Goal: Connect with others: Connect with other users

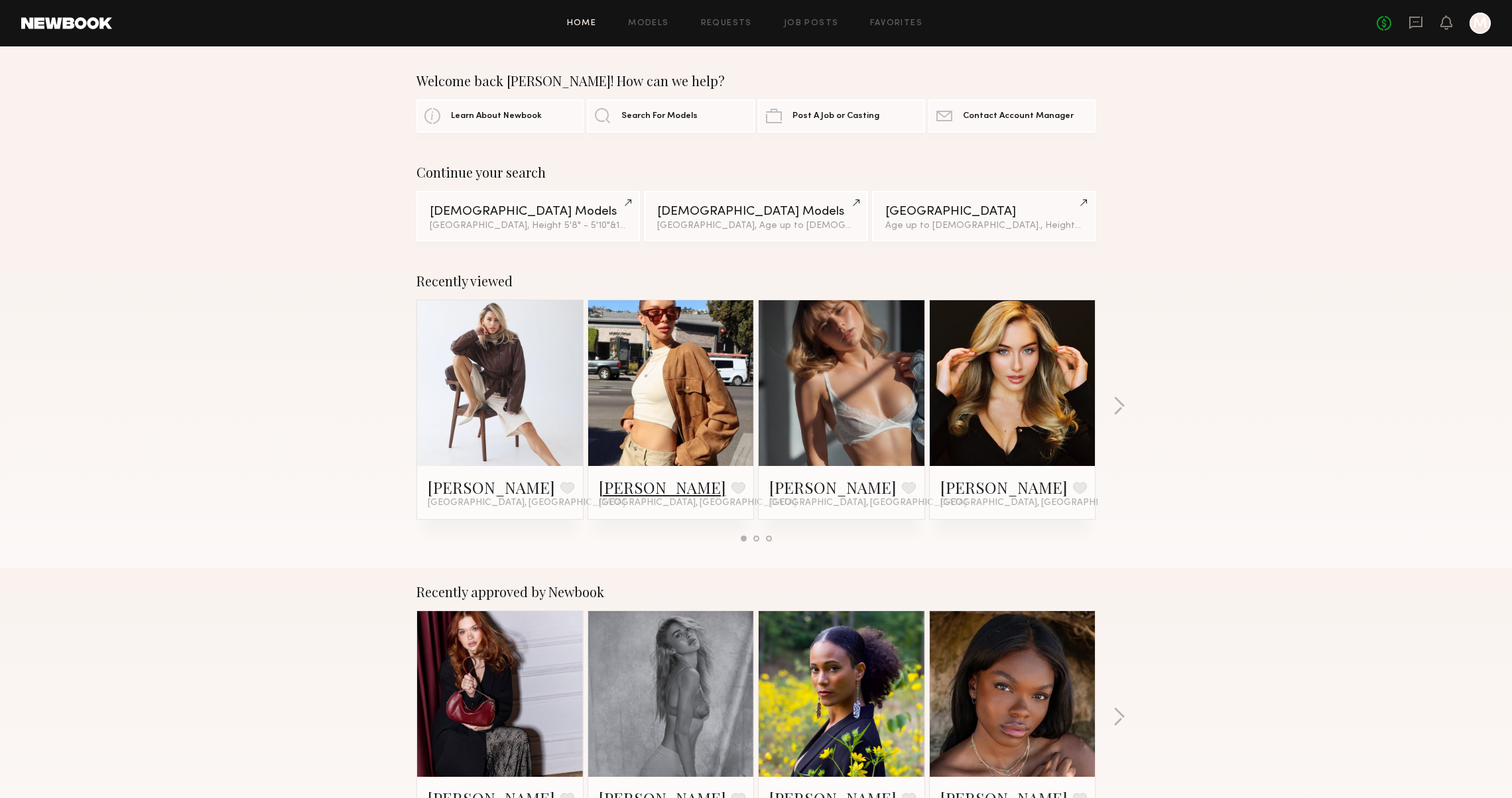
click at [613, 484] on link "Olivia D." at bounding box center [662, 488] width 128 height 21
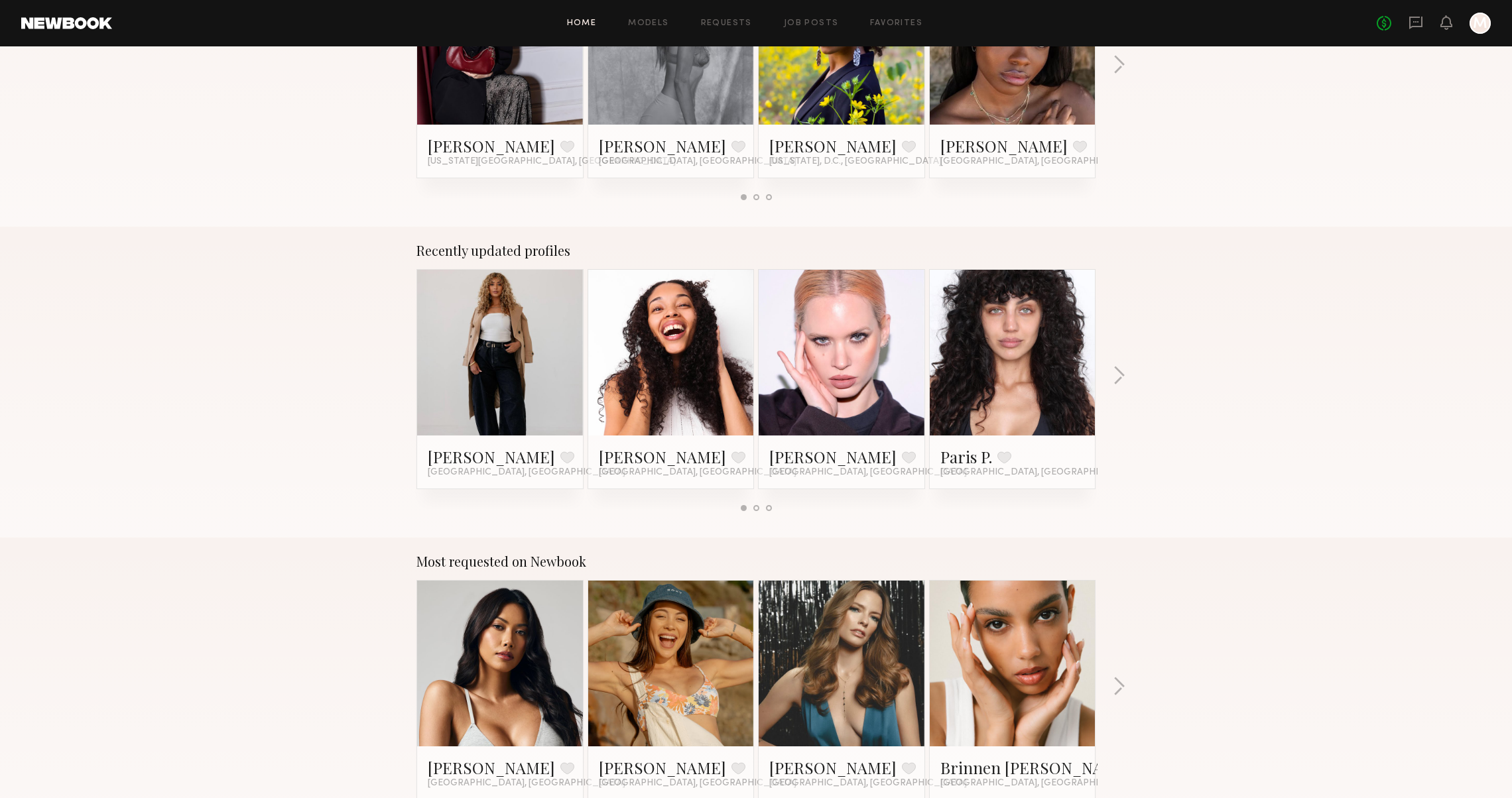
scroll to position [615, 0]
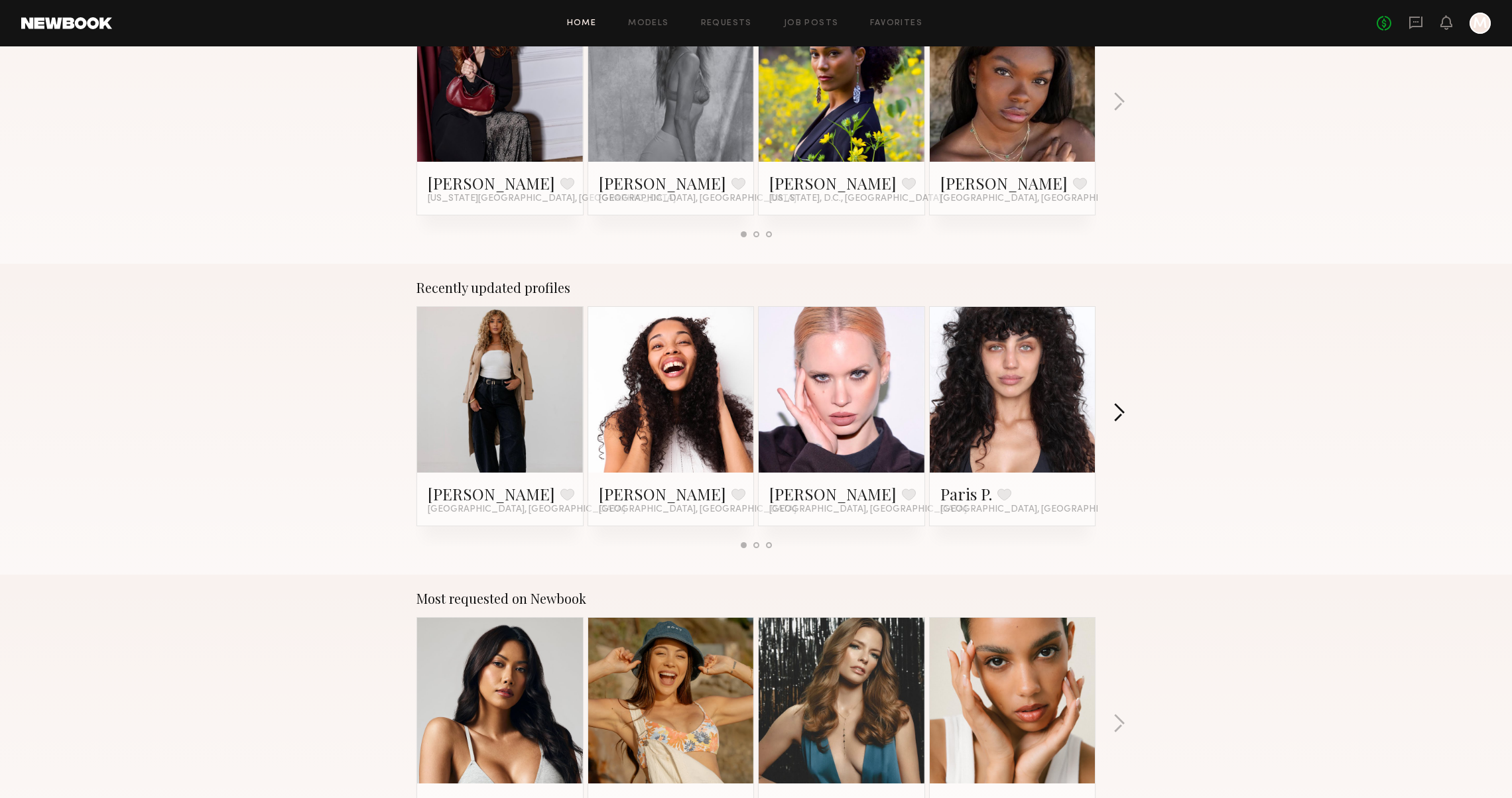
click at [1116, 417] on button "button" at bounding box center [1119, 413] width 12 height 22
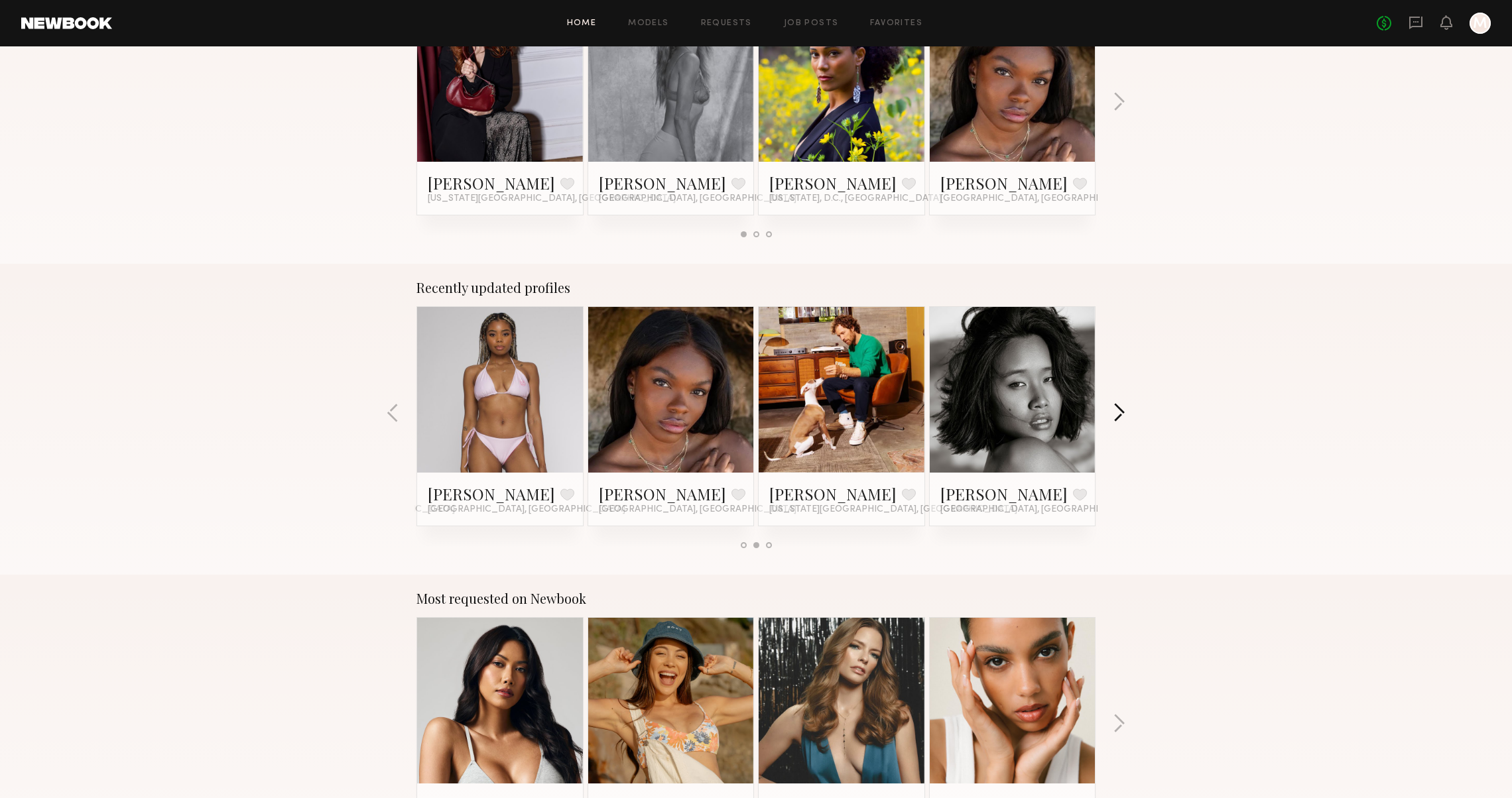
click at [1116, 419] on button "button" at bounding box center [1119, 413] width 12 height 22
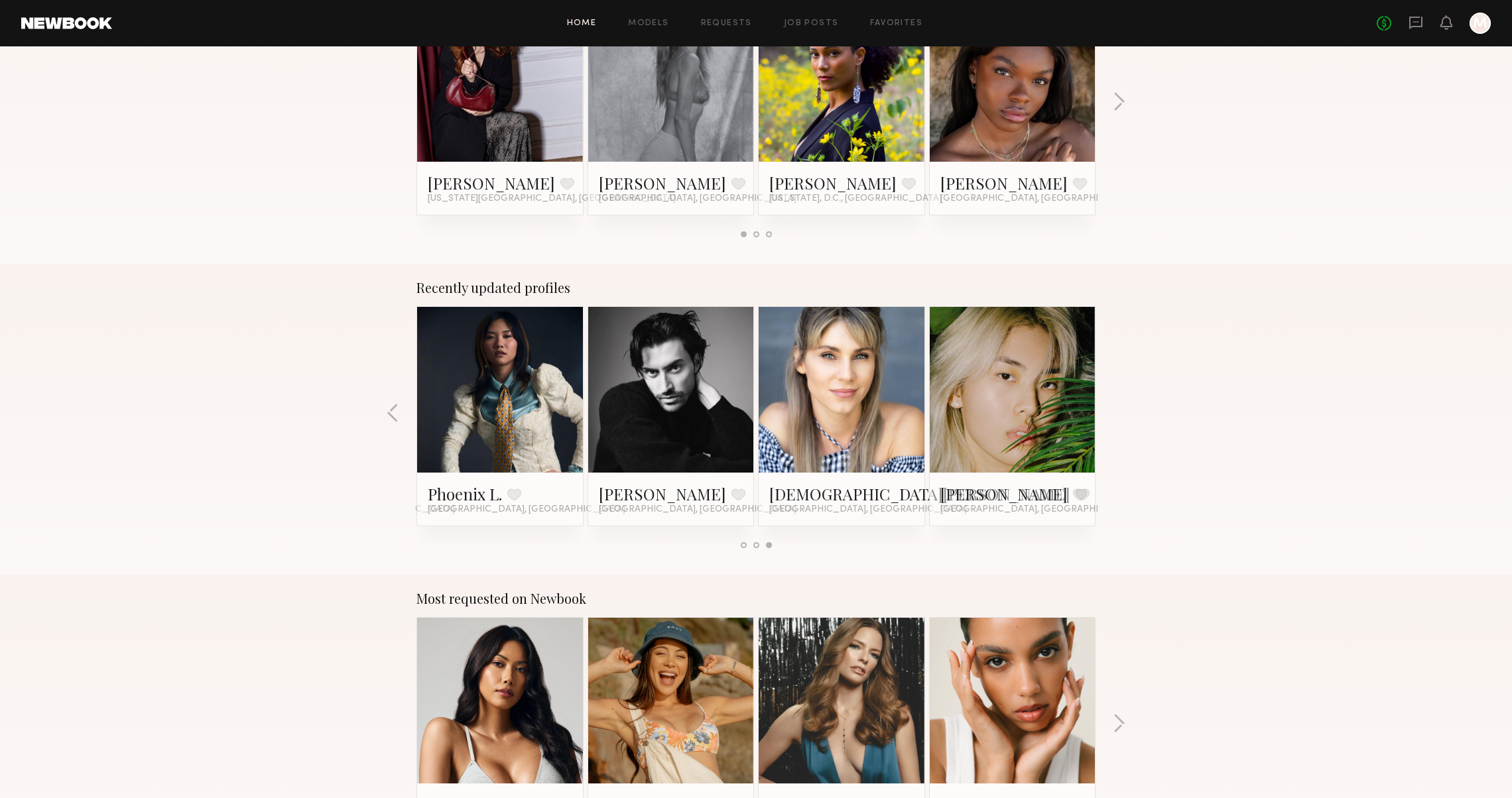
click at [1116, 420] on div "Recently updated profiles Ayanna G. Favorite Los Angeles, CA Janelle J. Favorit…" at bounding box center [756, 418] width 1512 height 310
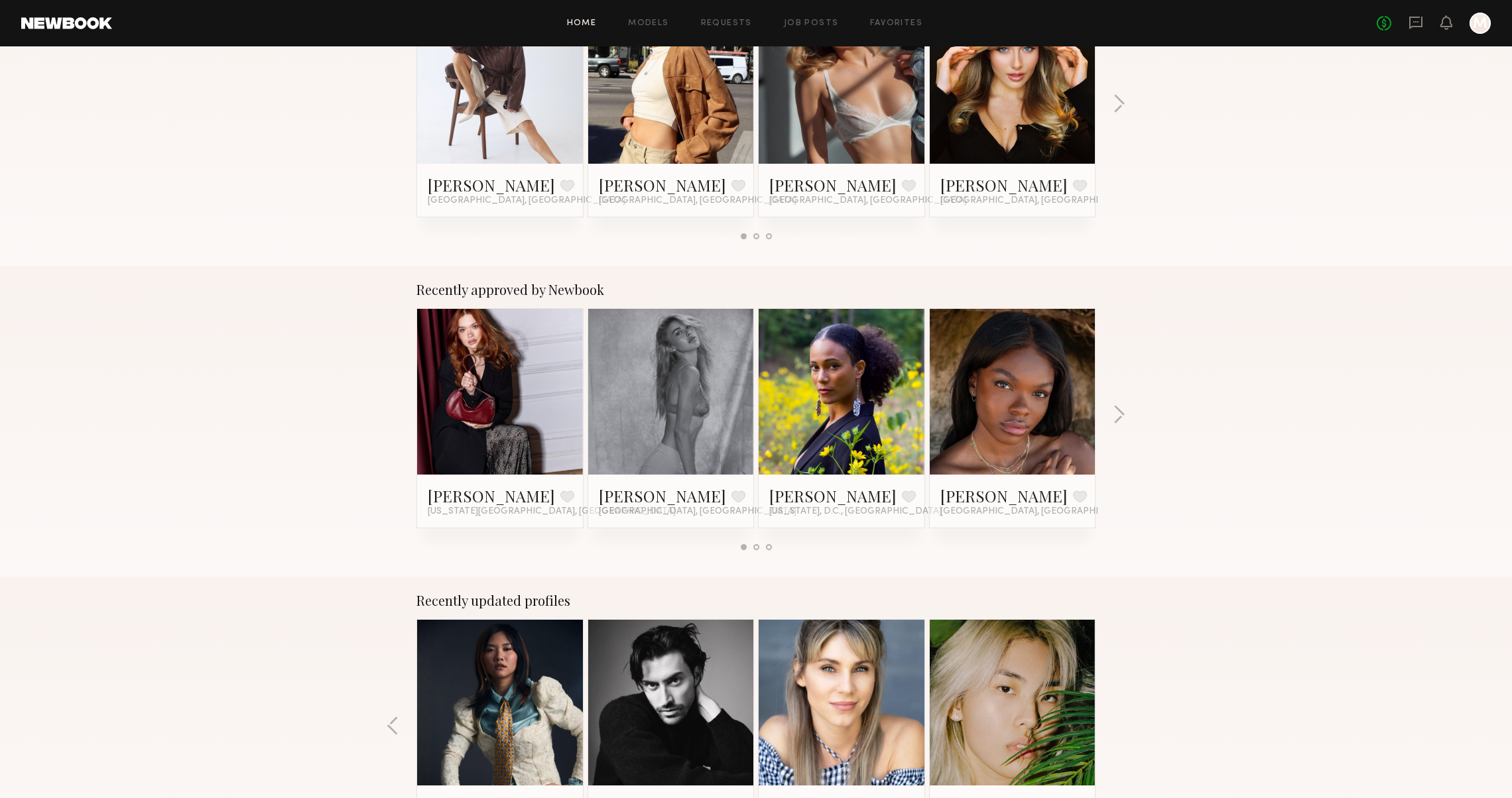
scroll to position [300, 0]
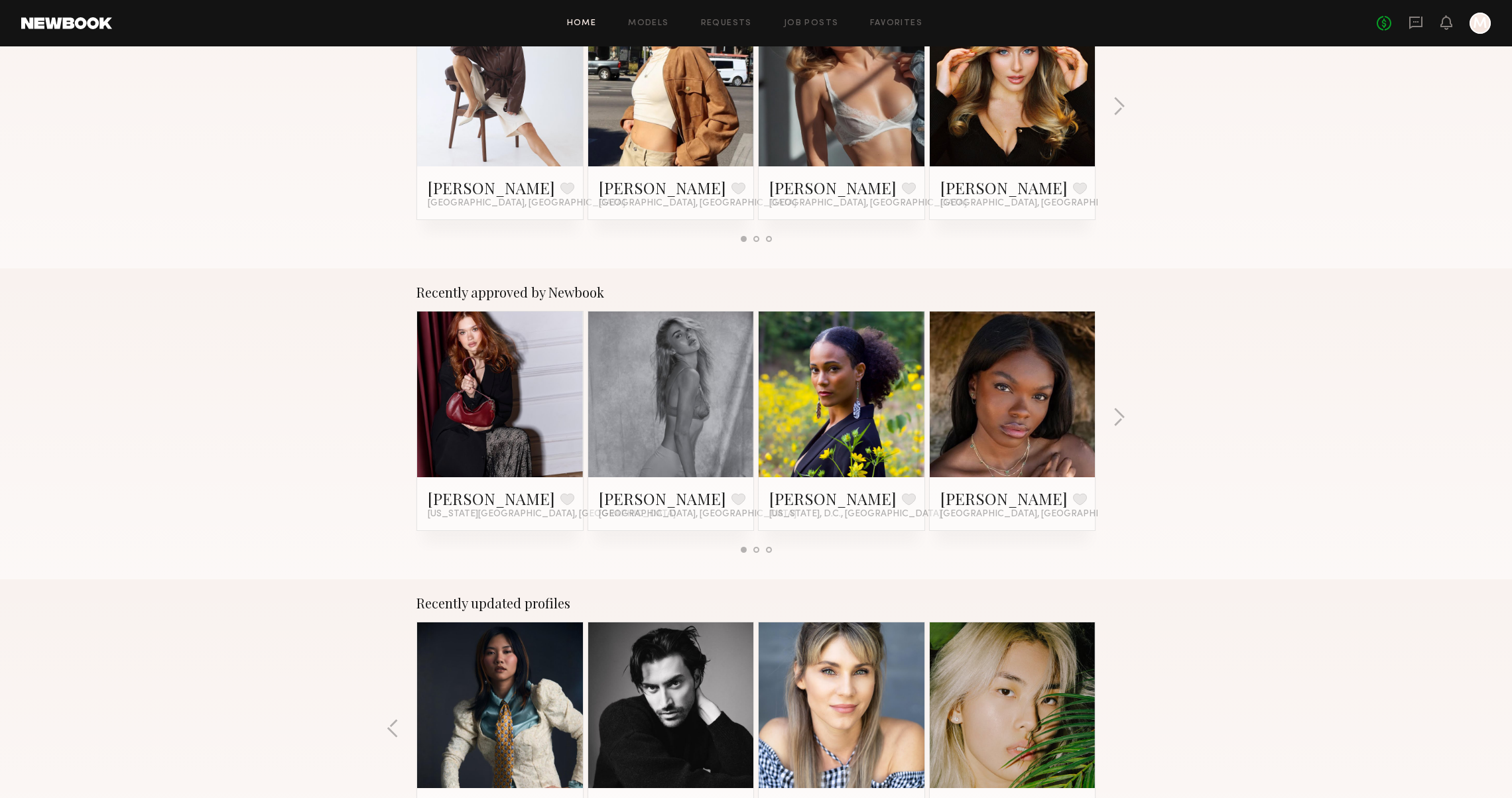
click at [1112, 411] on div "Recently approved by Newbook Adelina Y. Favorite New York City, NY Johanna C. F…" at bounding box center [756, 423] width 1512 height 310
click at [1130, 419] on div "Recently approved by Newbook Adelina Y. Favorite New York City, NY Johanna C. F…" at bounding box center [756, 423] width 1512 height 310
click at [1116, 417] on button "button" at bounding box center [1119, 418] width 12 height 22
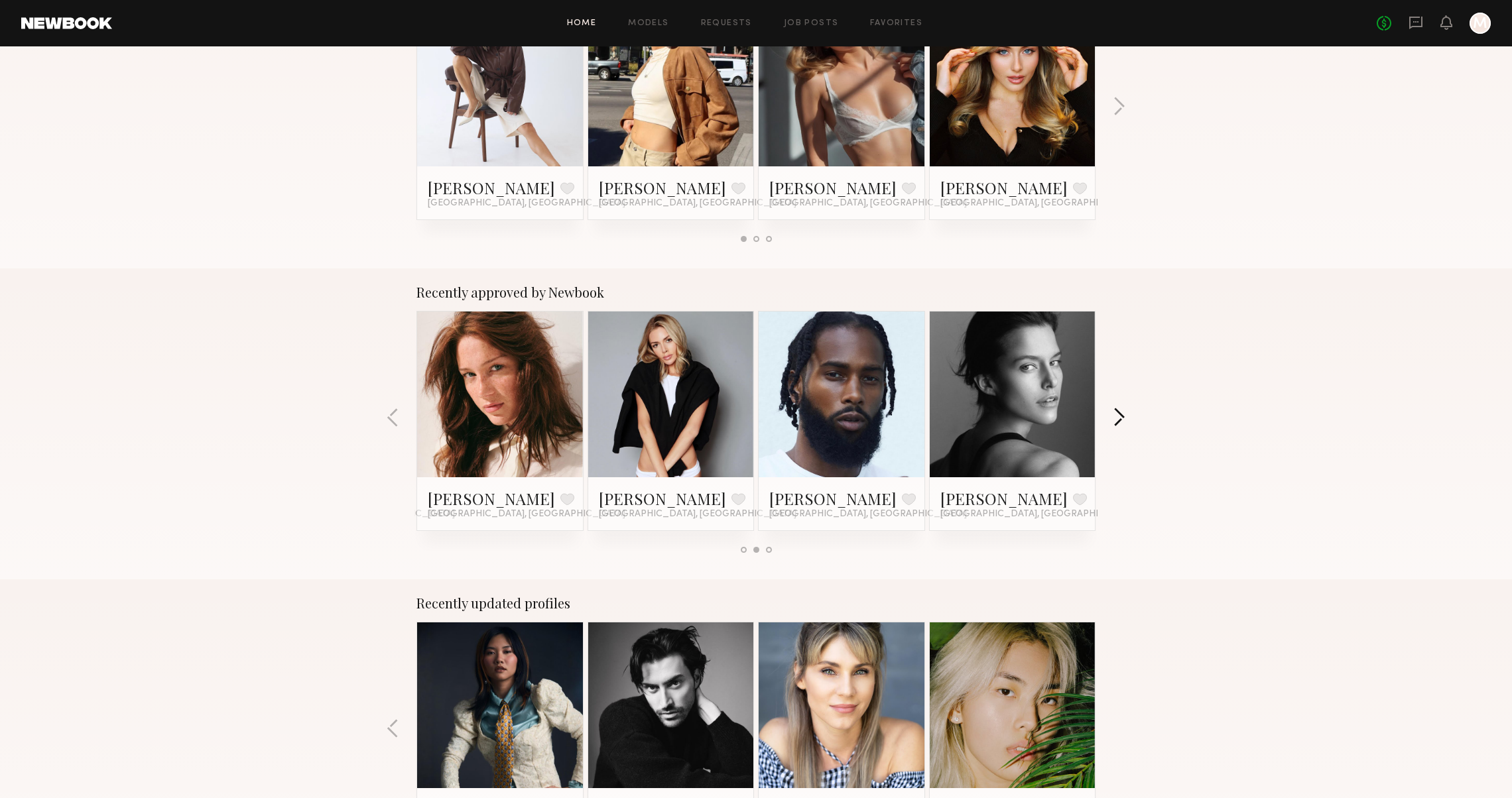
click at [1116, 419] on button "button" at bounding box center [1119, 418] width 12 height 22
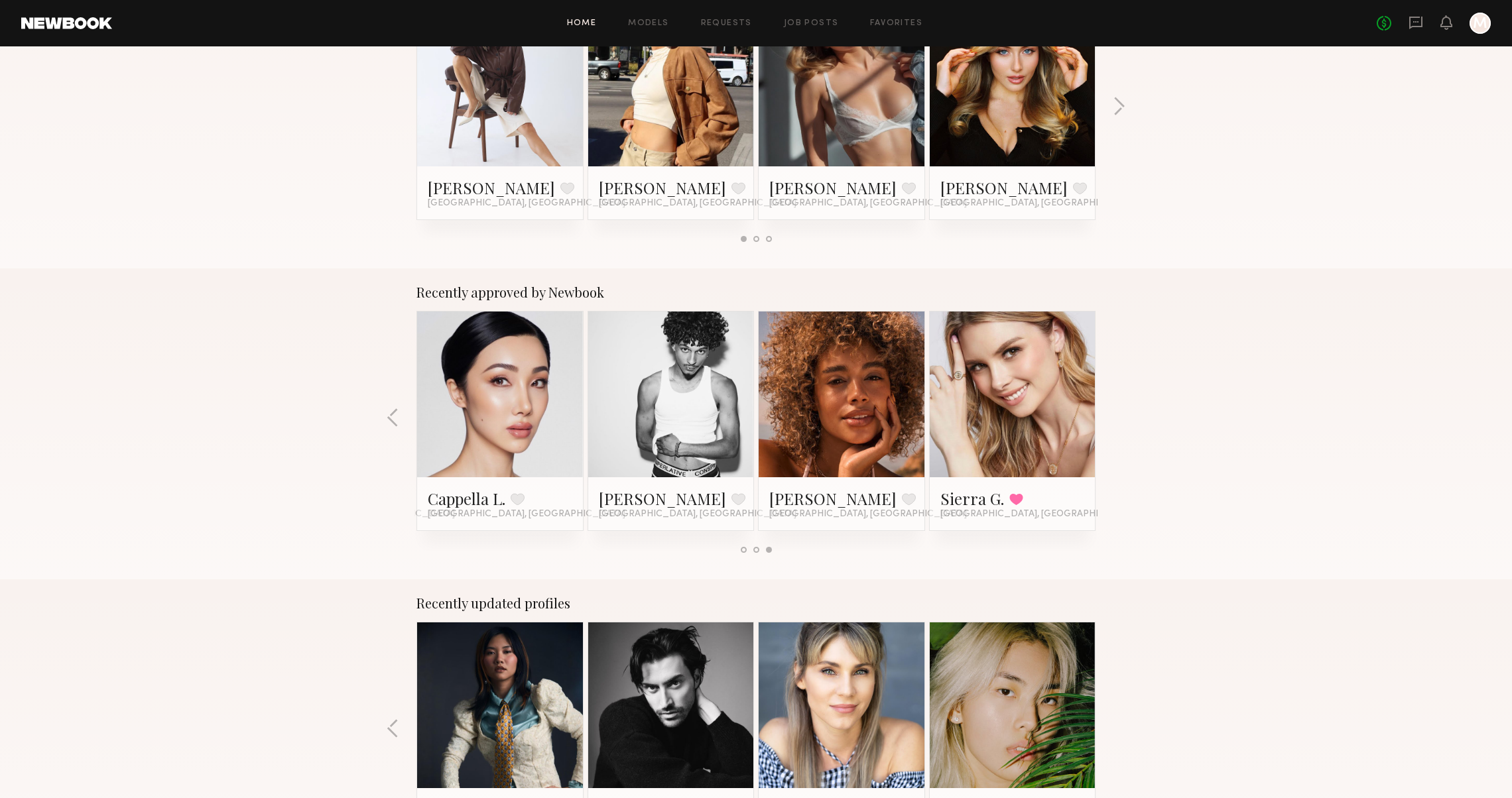
click at [1115, 419] on div "Recently approved by Newbook Adelina Y. Favorite New York City, NY Johanna C. F…" at bounding box center [756, 423] width 1512 height 310
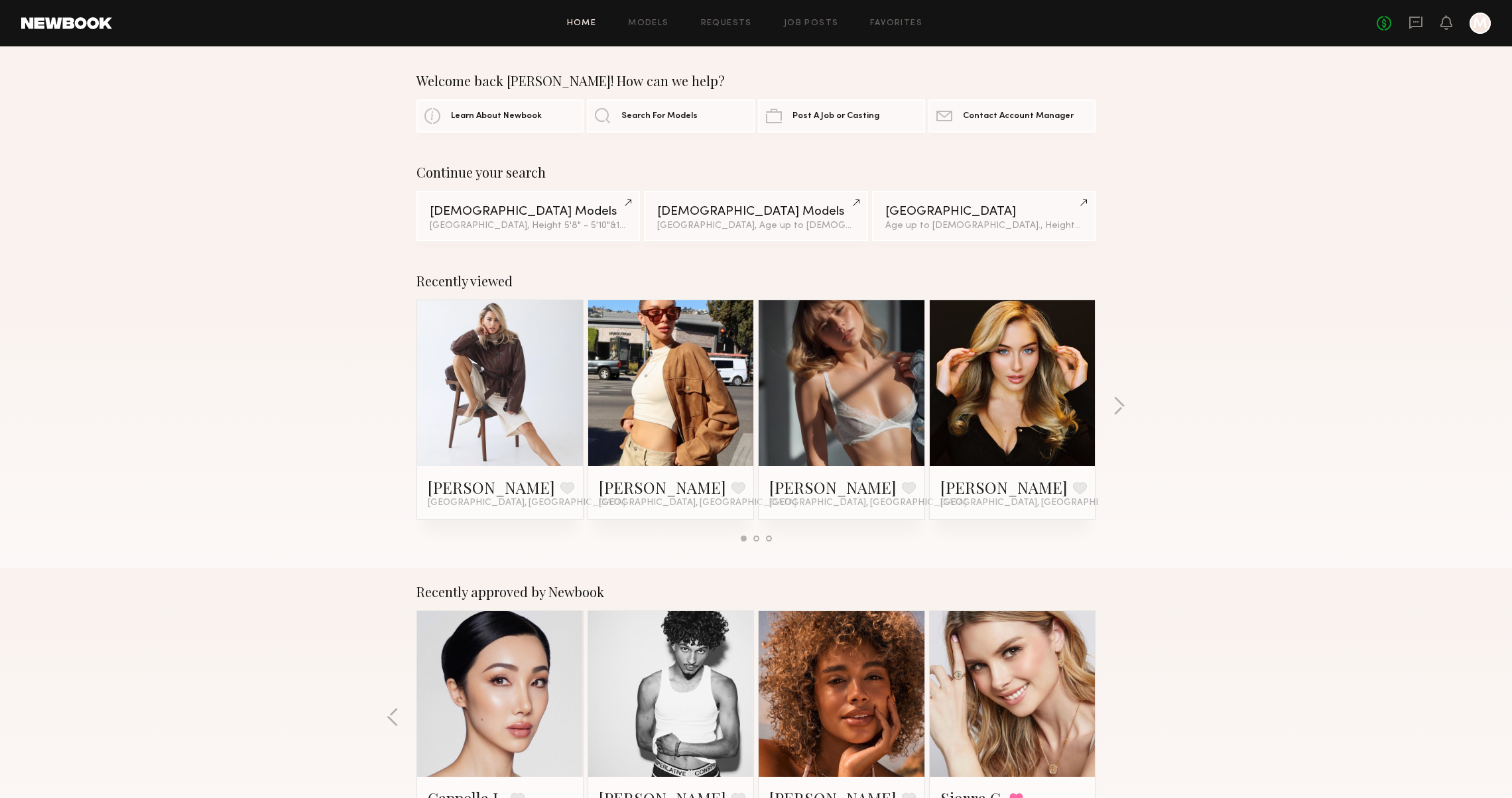
scroll to position [0, 0]
click at [839, 1] on header "Home Models Requests Job Posts Favorites Sign Out No fees up to $5,000 M" at bounding box center [756, 23] width 1512 height 46
click at [1408, 27] on icon at bounding box center [1416, 23] width 15 height 15
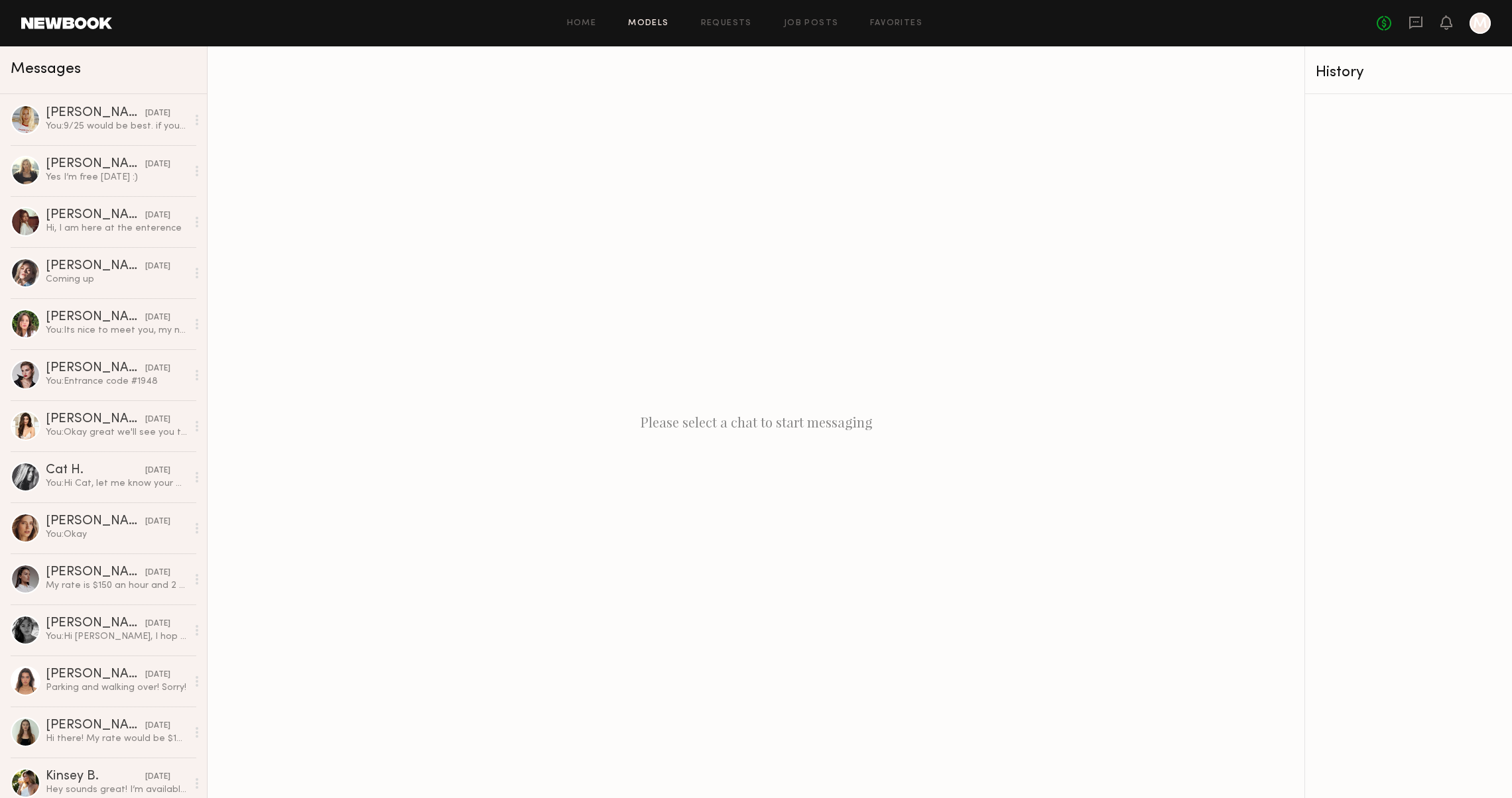
click at [642, 20] on link "Models" at bounding box center [648, 23] width 40 height 8
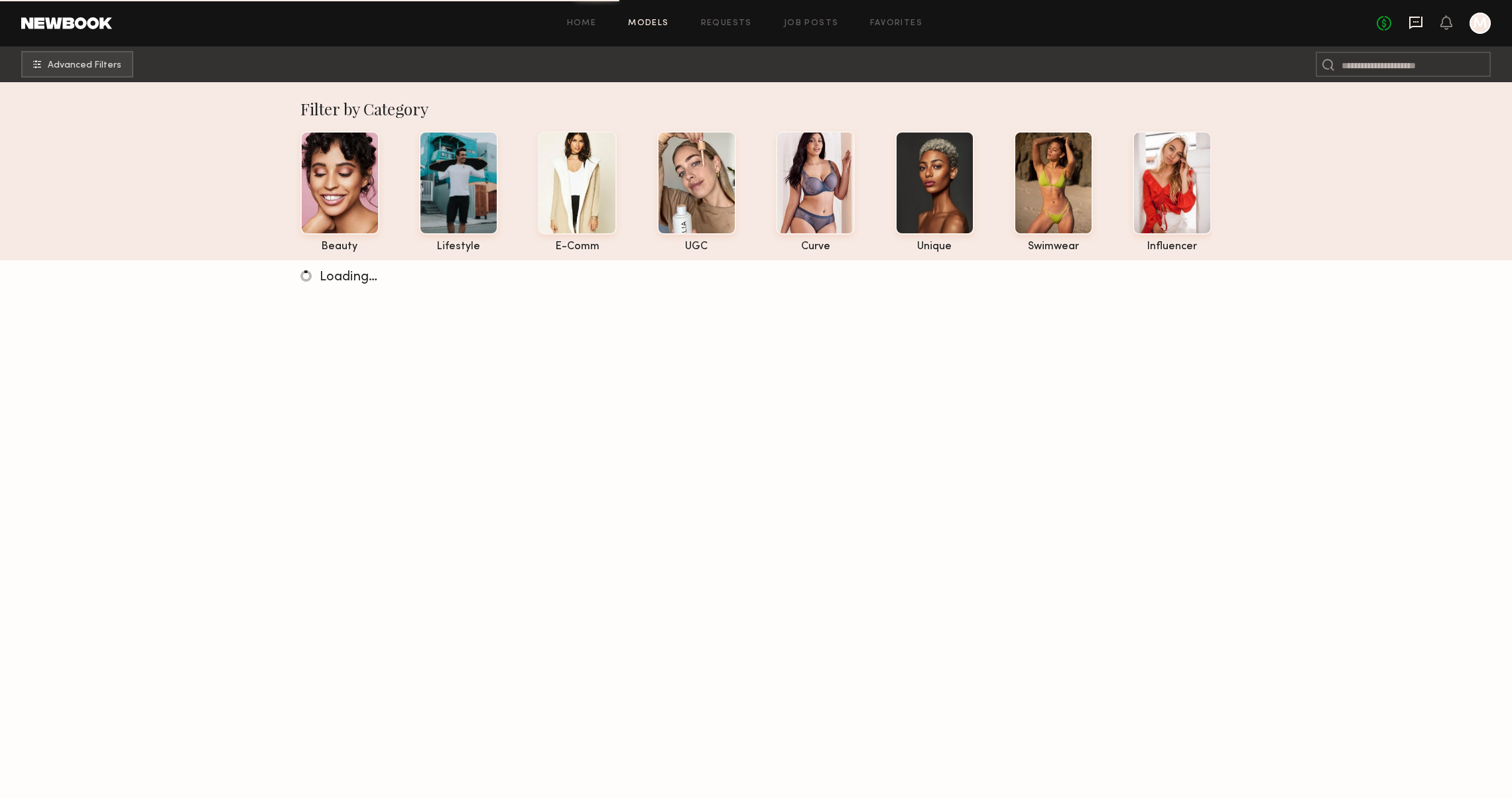
click at [1413, 21] on icon at bounding box center [1416, 22] width 5 height 2
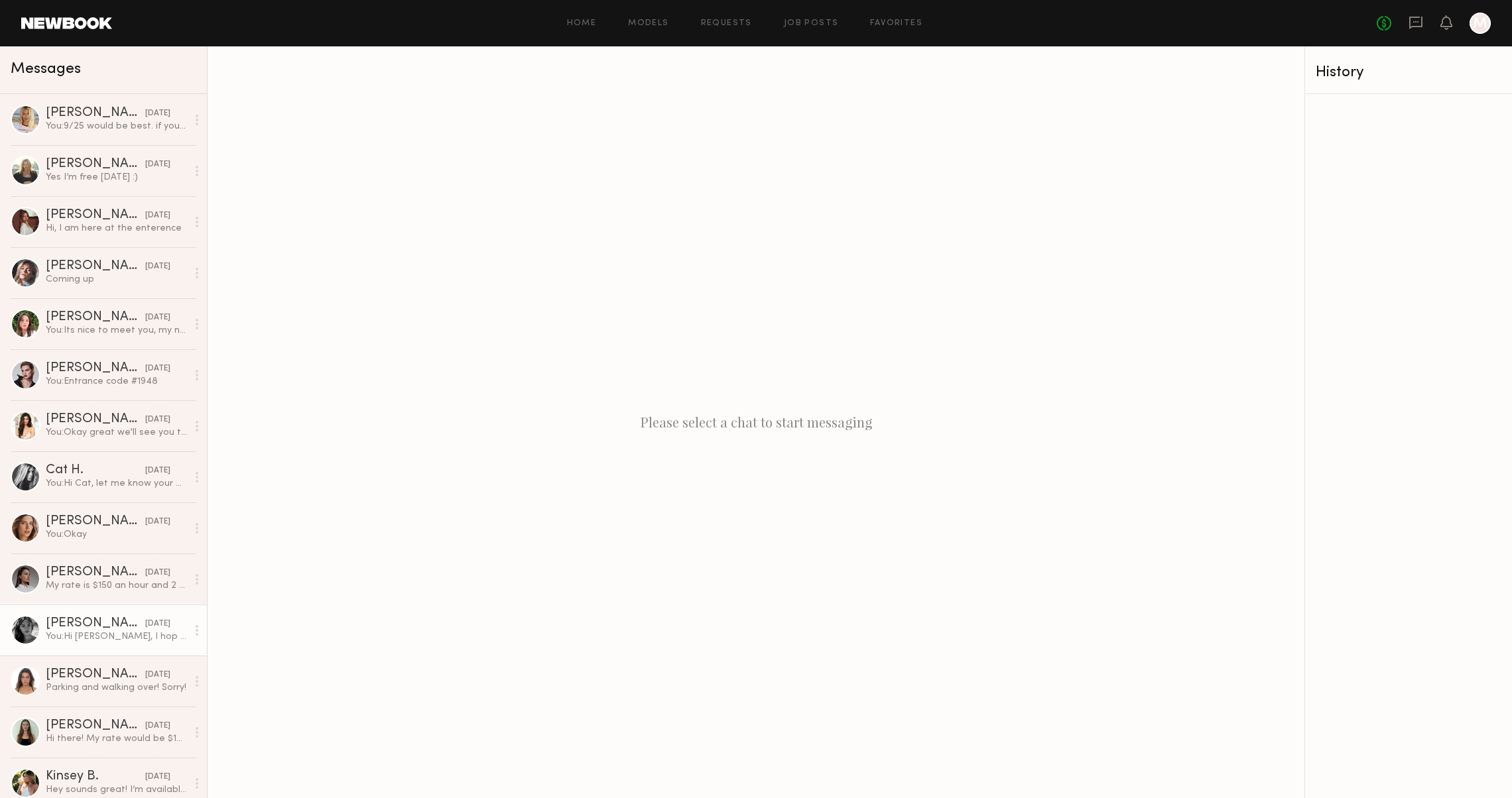
click at [83, 640] on div "You: Hi Jordyn, I hop you are well :) I just wanted to see if your available ne…" at bounding box center [116, 636] width 141 height 12
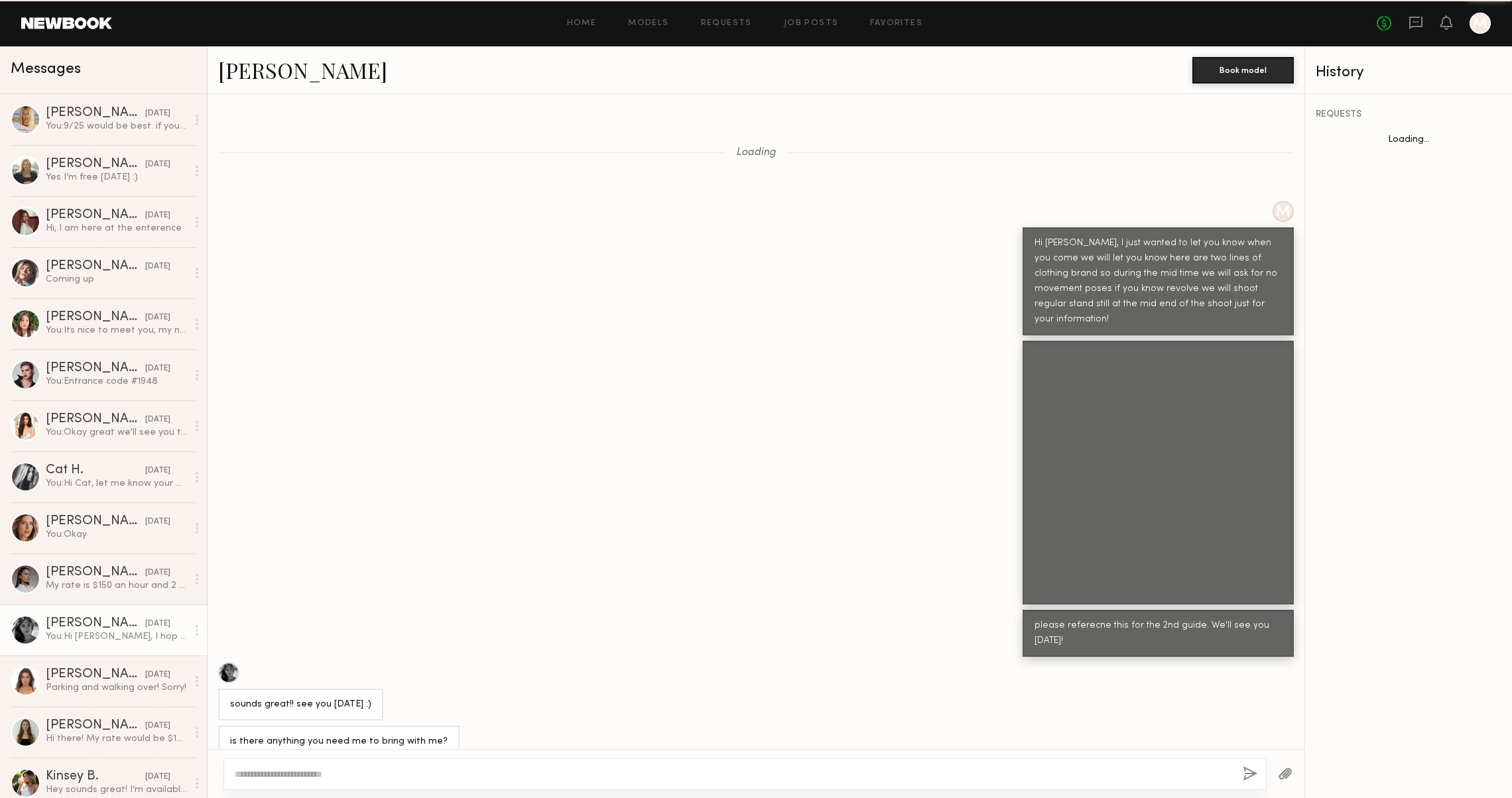
scroll to position [660, 0]
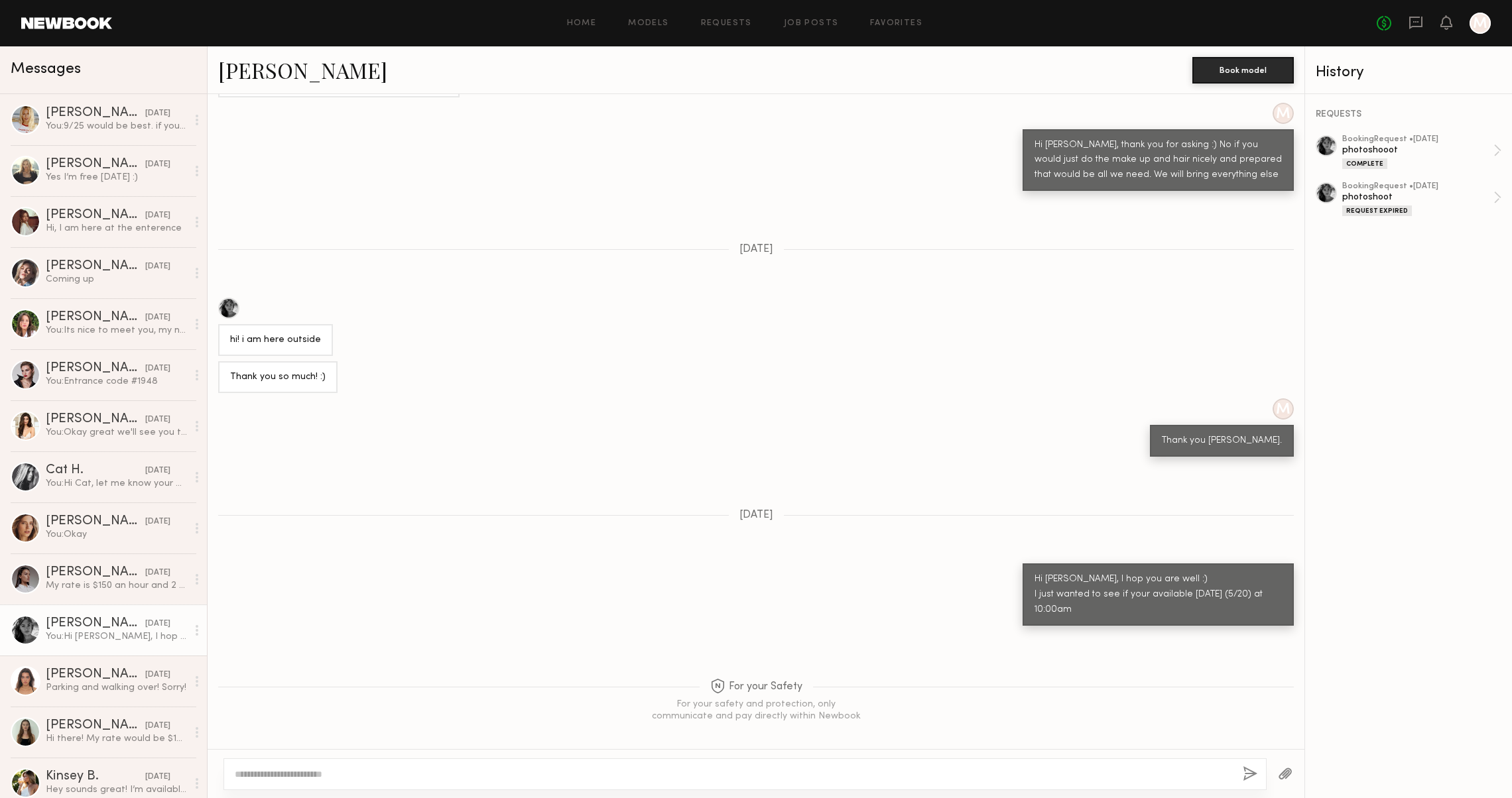
click at [260, 73] on link "Jordan L." at bounding box center [302, 70] width 169 height 29
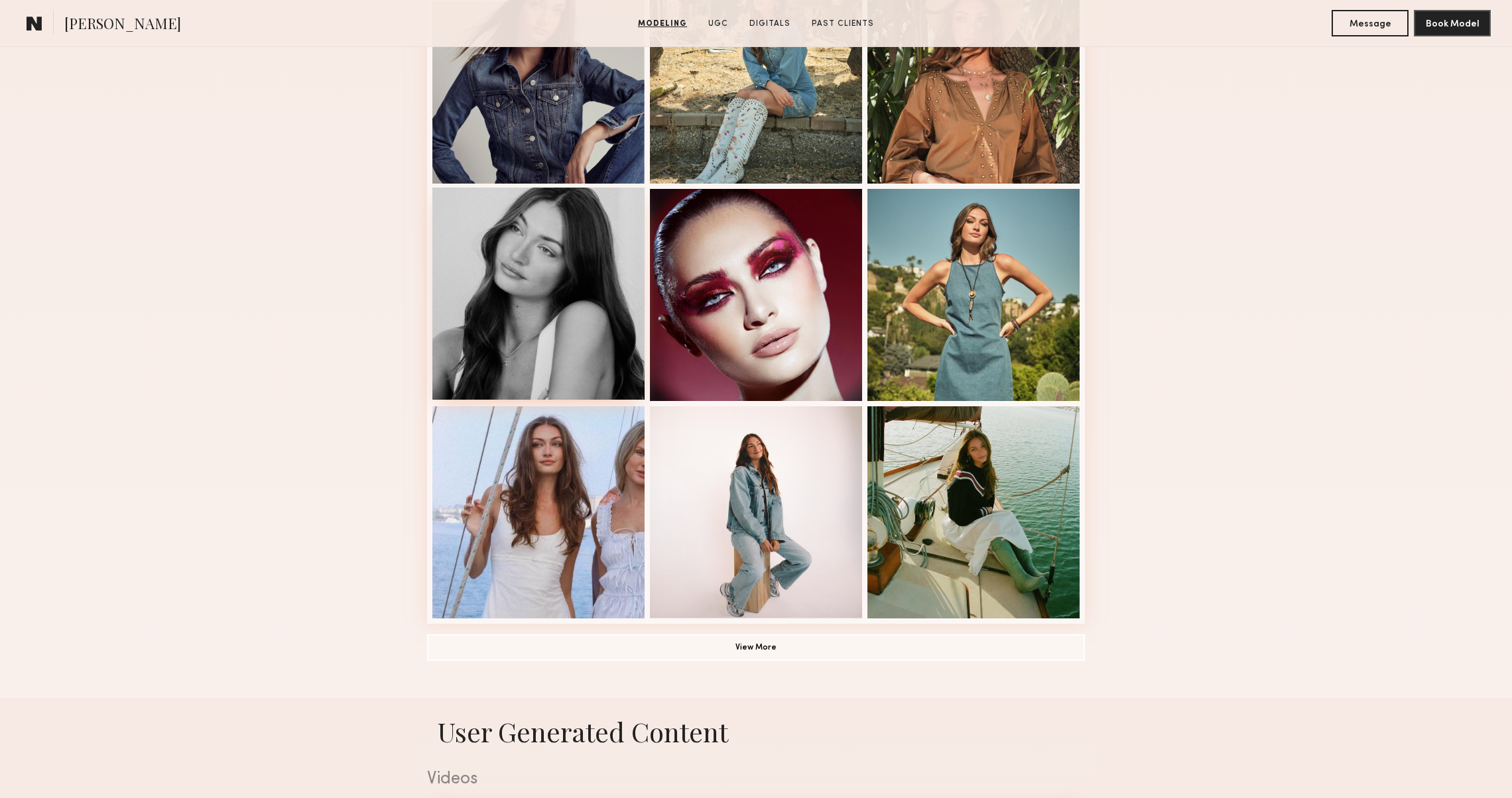
scroll to position [730, 0]
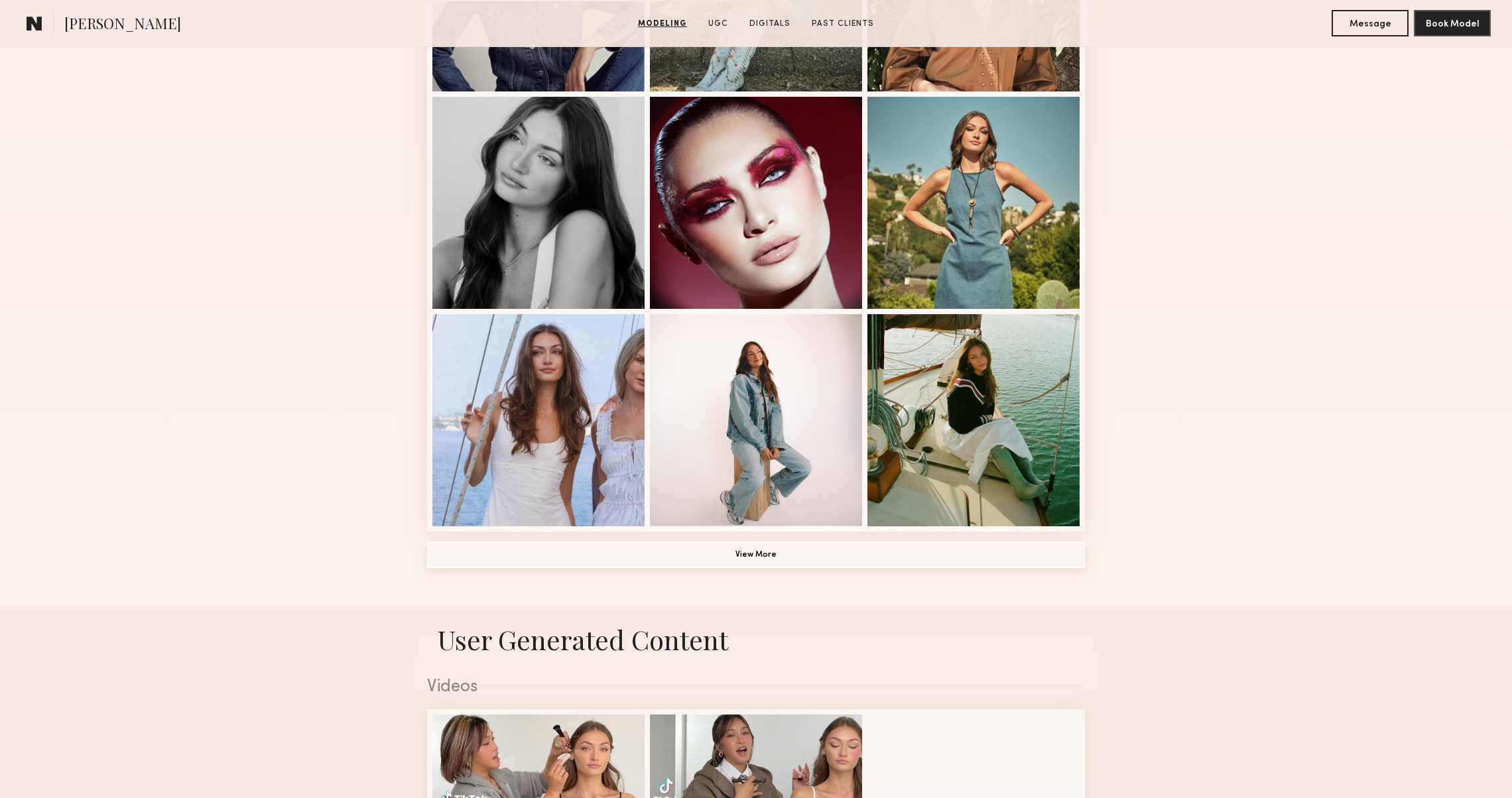
click at [552, 551] on button "View More" at bounding box center [756, 555] width 658 height 26
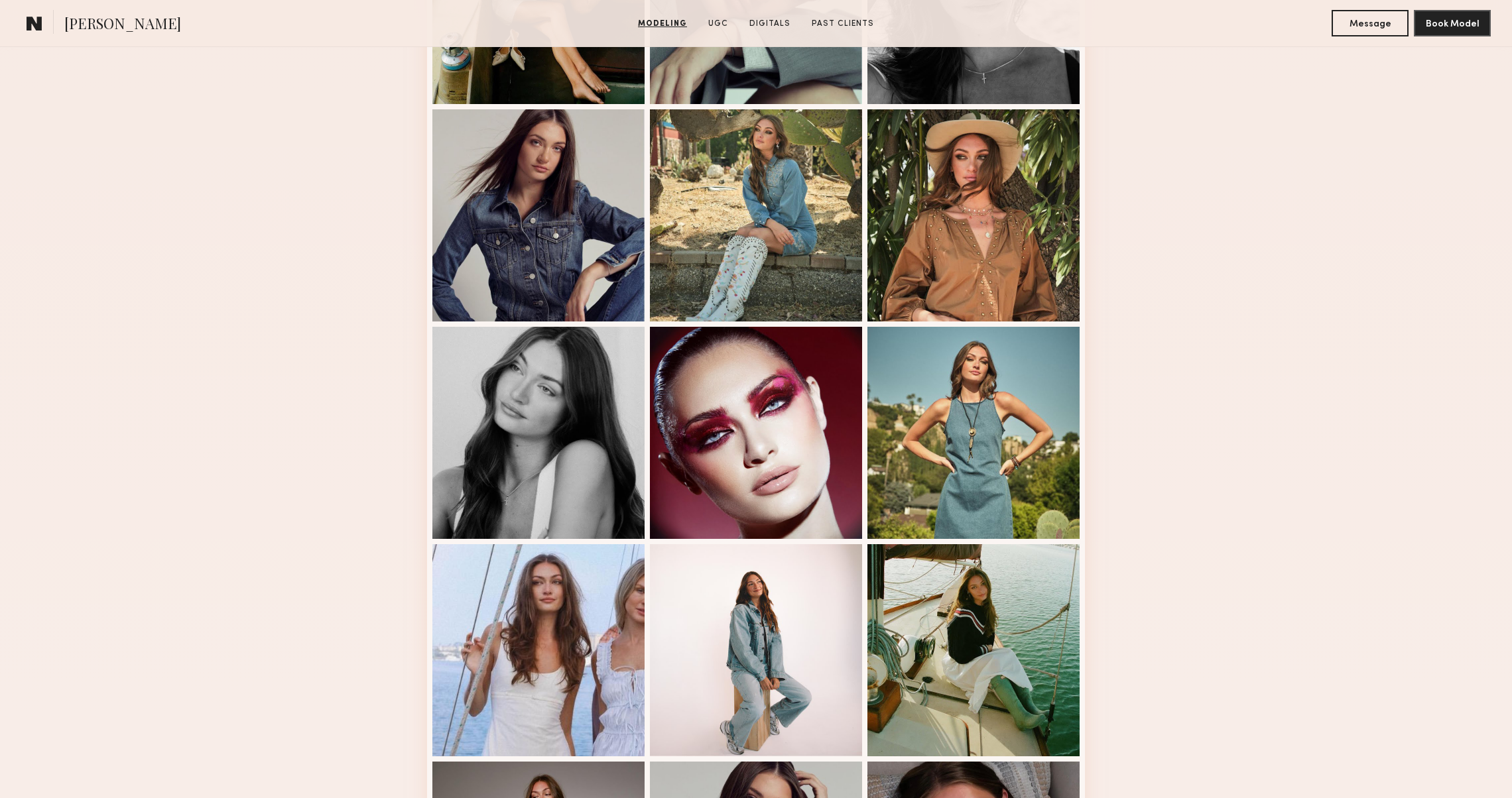
scroll to position [628, 0]
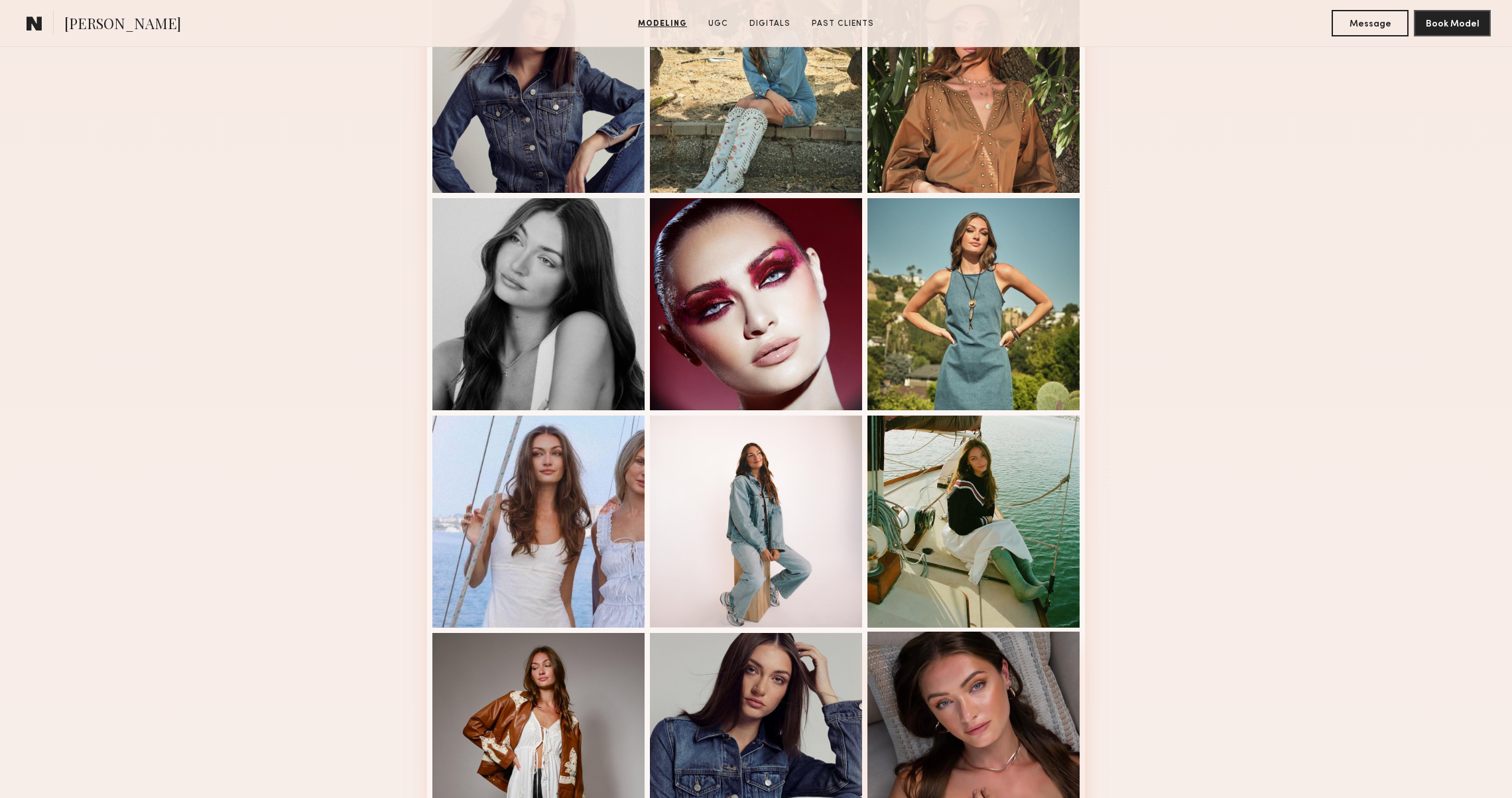
click at [1008, 657] on div at bounding box center [974, 738] width 213 height 212
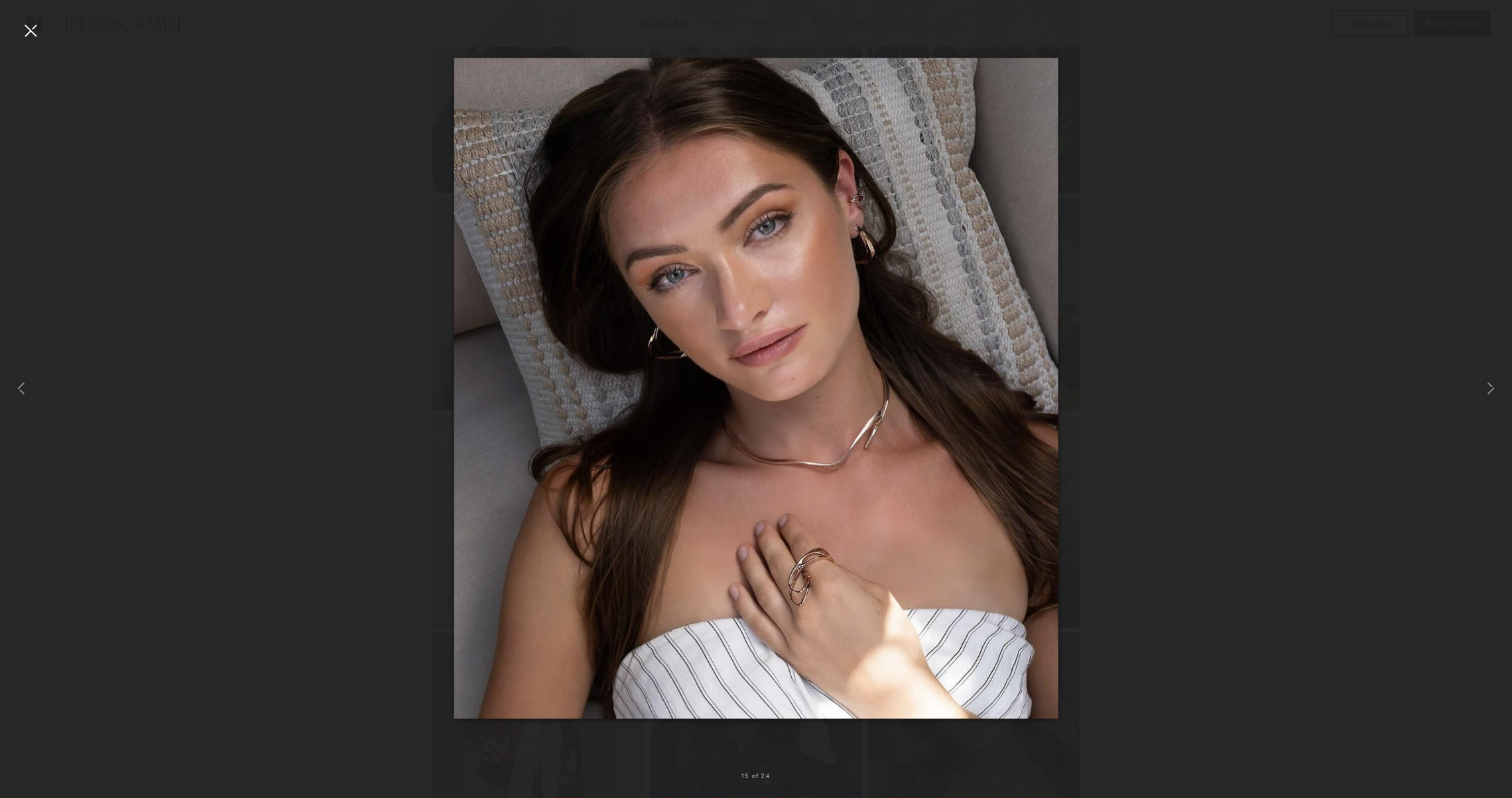
click at [33, 26] on div at bounding box center [30, 30] width 21 height 21
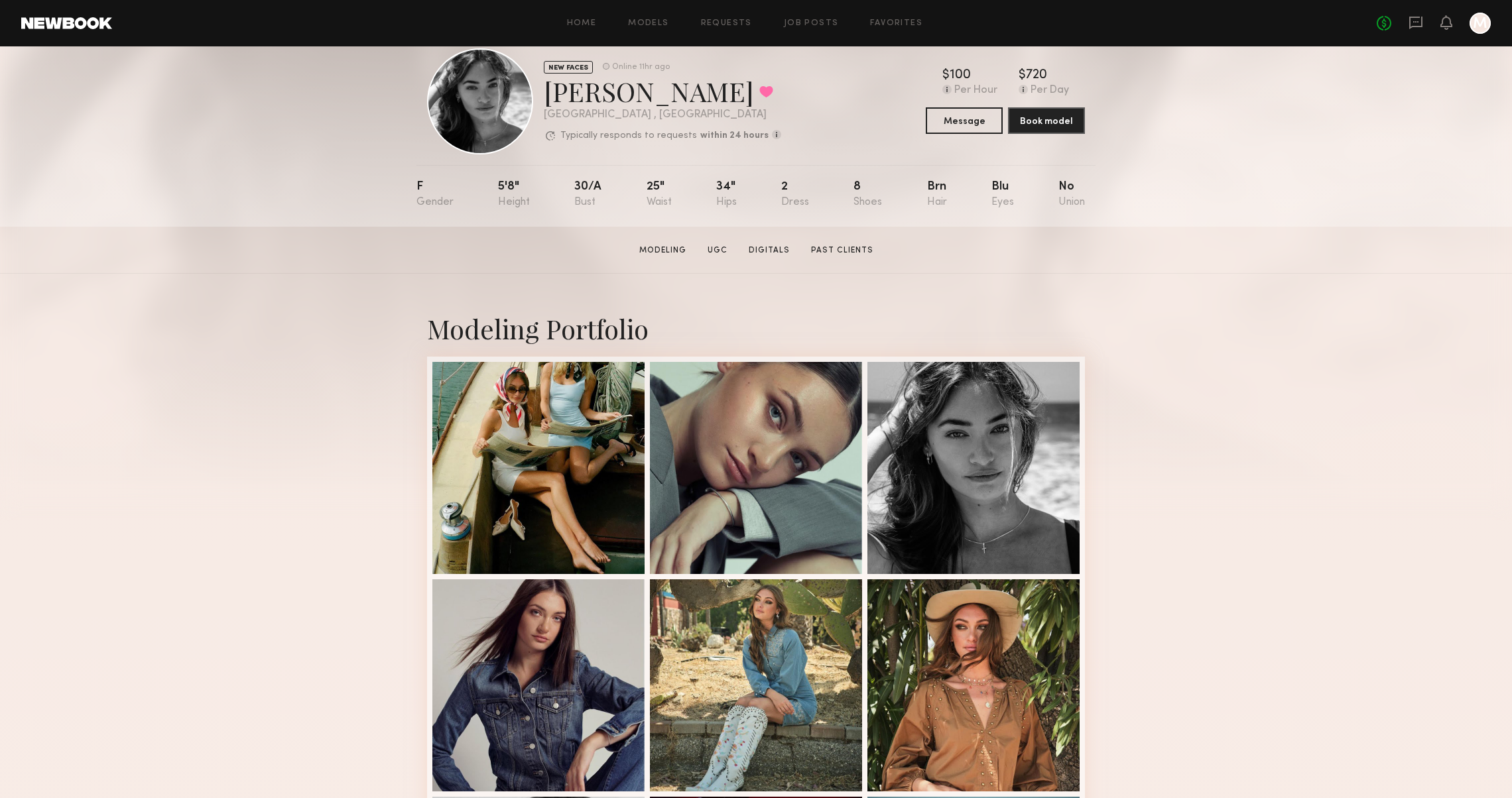
scroll to position [35, 0]
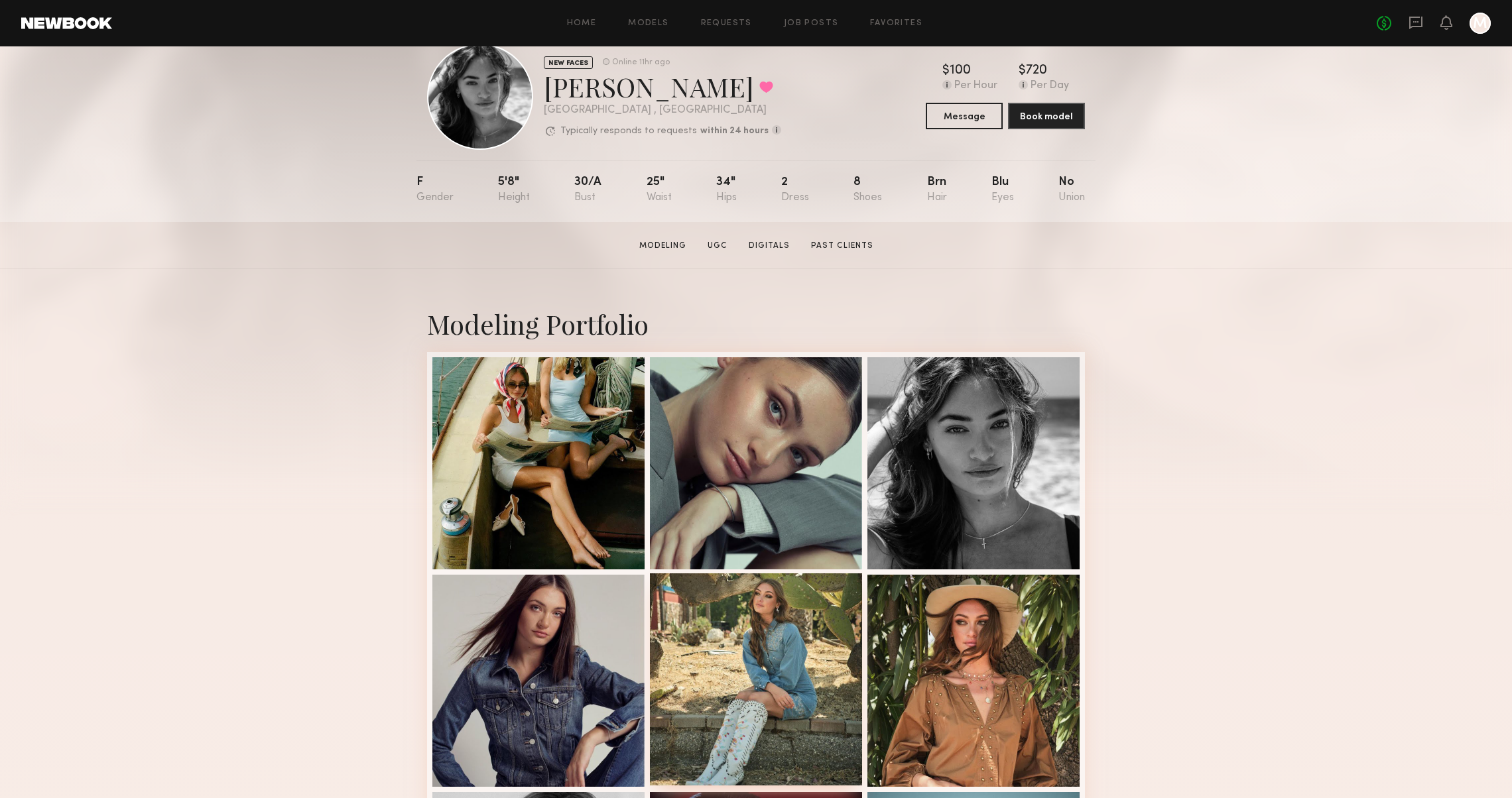
click at [725, 678] on div at bounding box center [756, 679] width 213 height 212
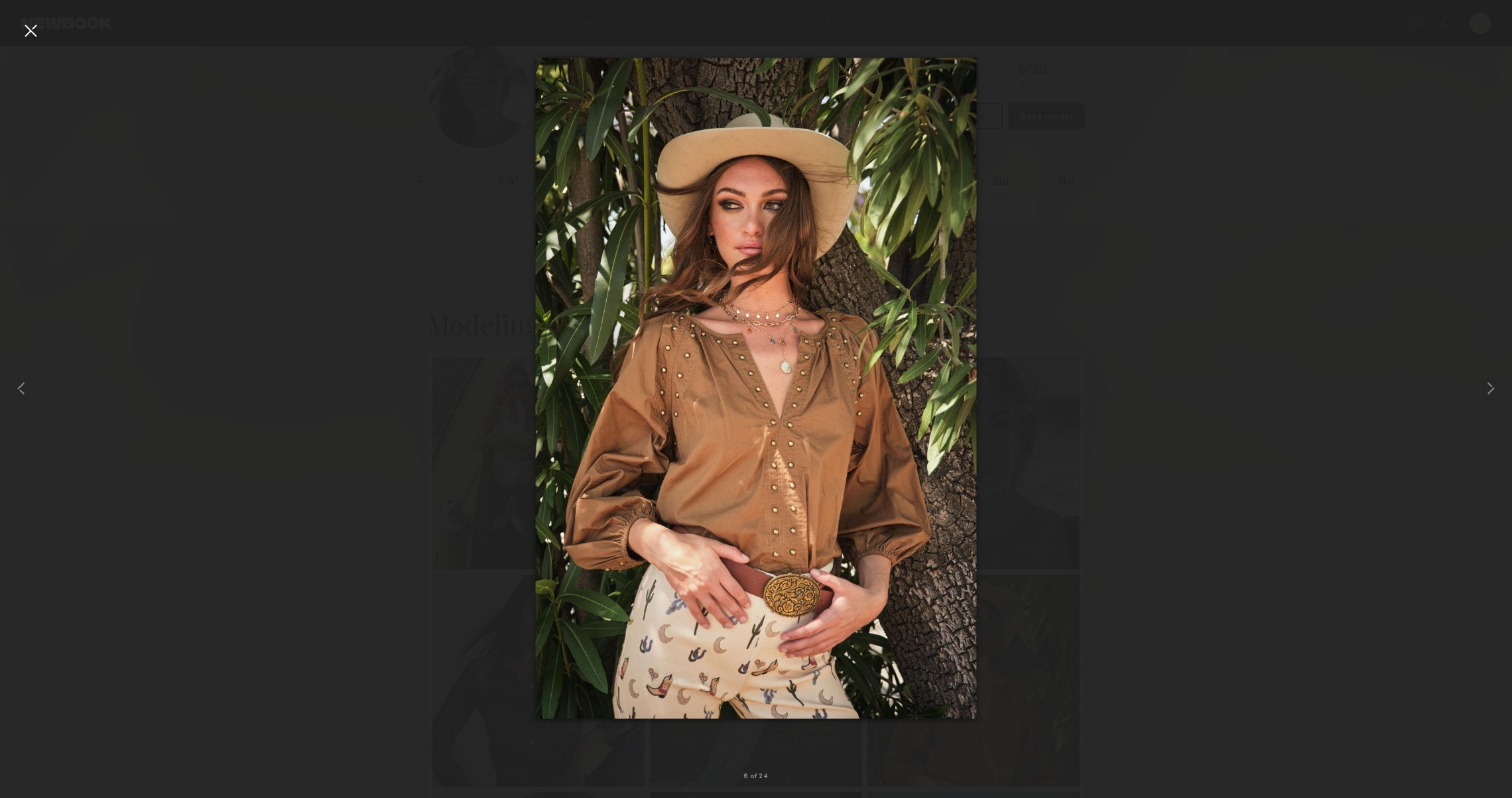
click at [22, 26] on div at bounding box center [30, 30] width 21 height 21
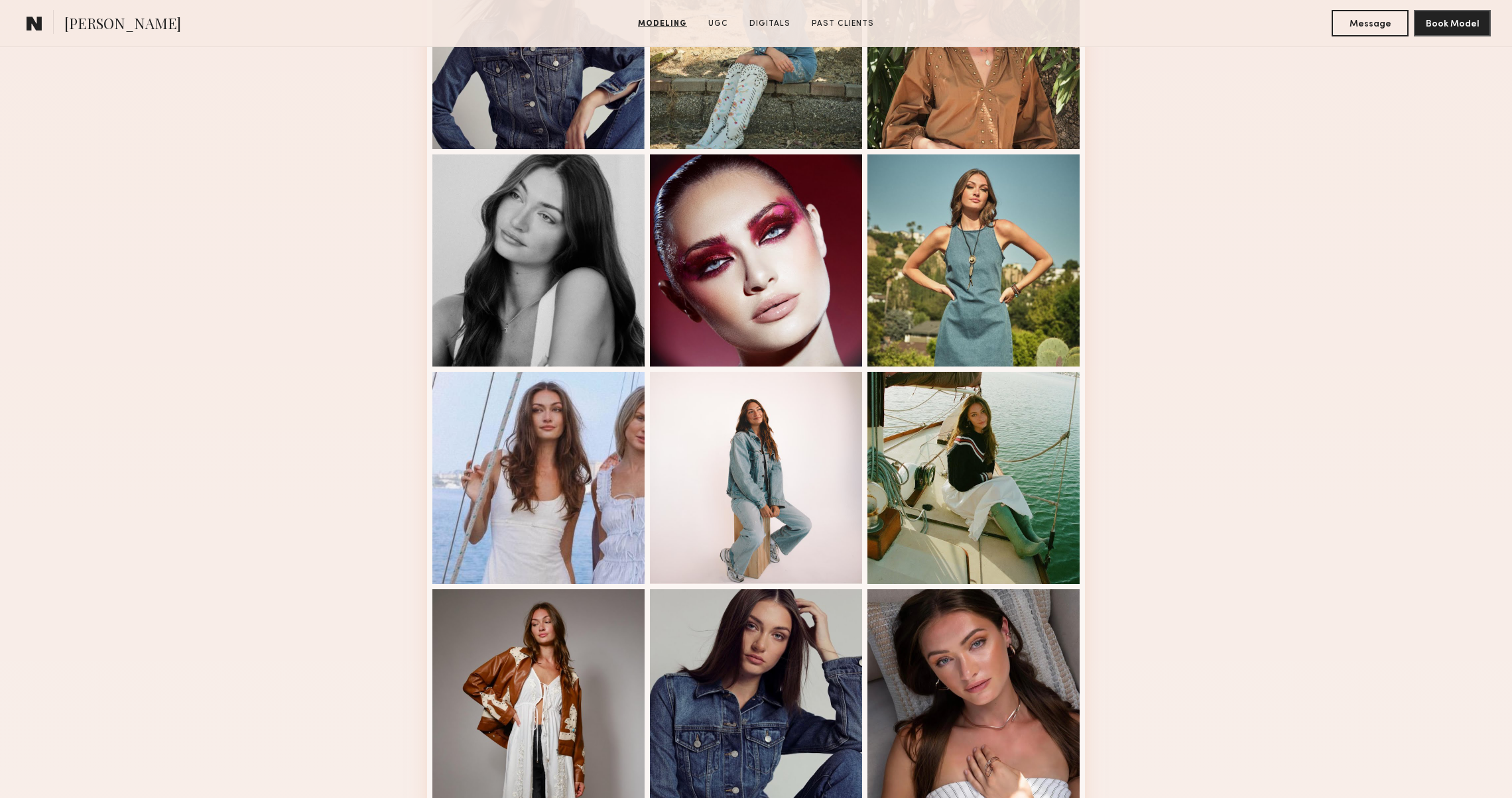
scroll to position [805, 0]
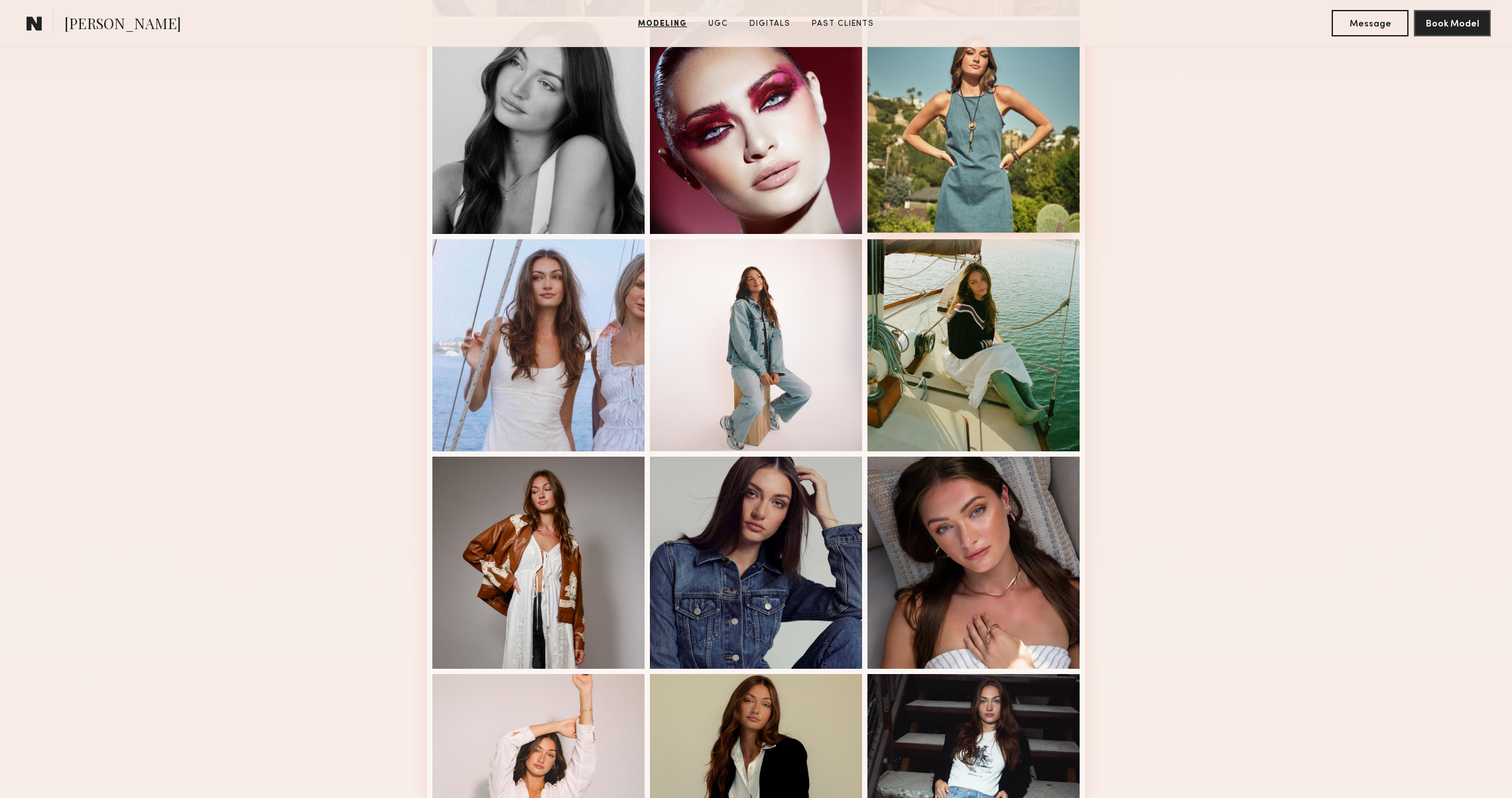
click at [985, 193] on div at bounding box center [974, 127] width 213 height 212
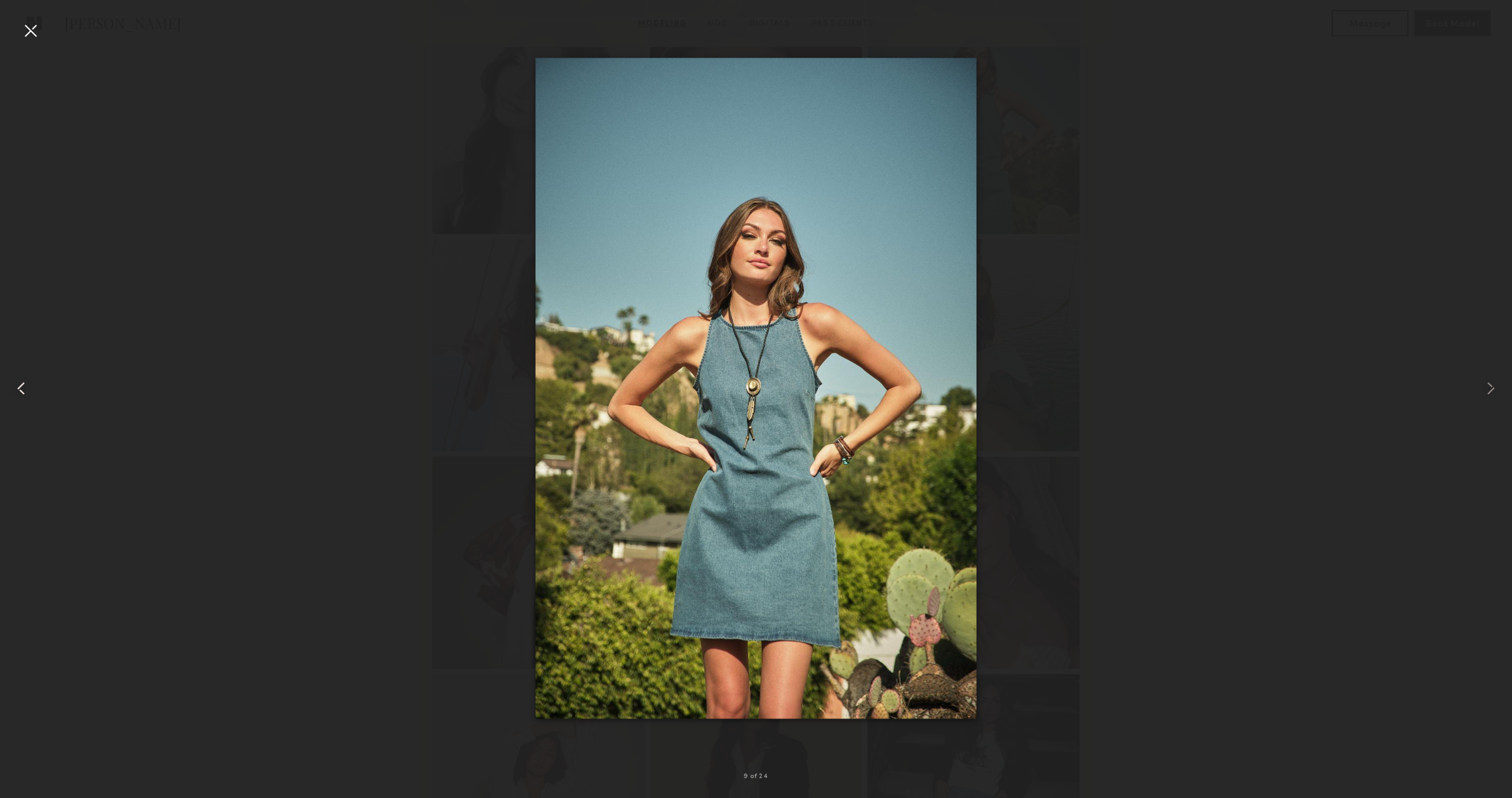
click at [30, 41] on div at bounding box center [30, 389] width 60 height 735
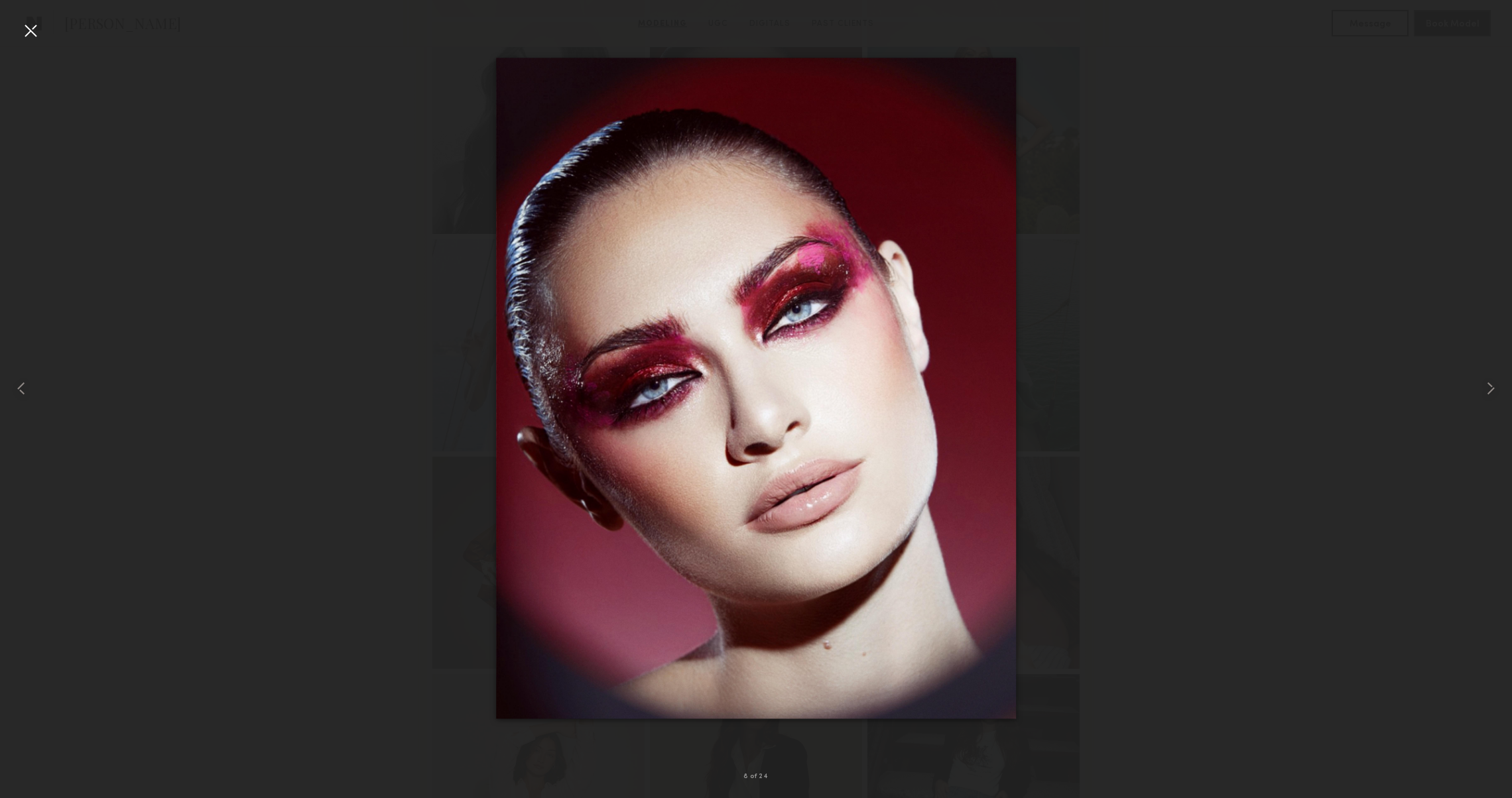
click at [22, 23] on div at bounding box center [30, 30] width 21 height 21
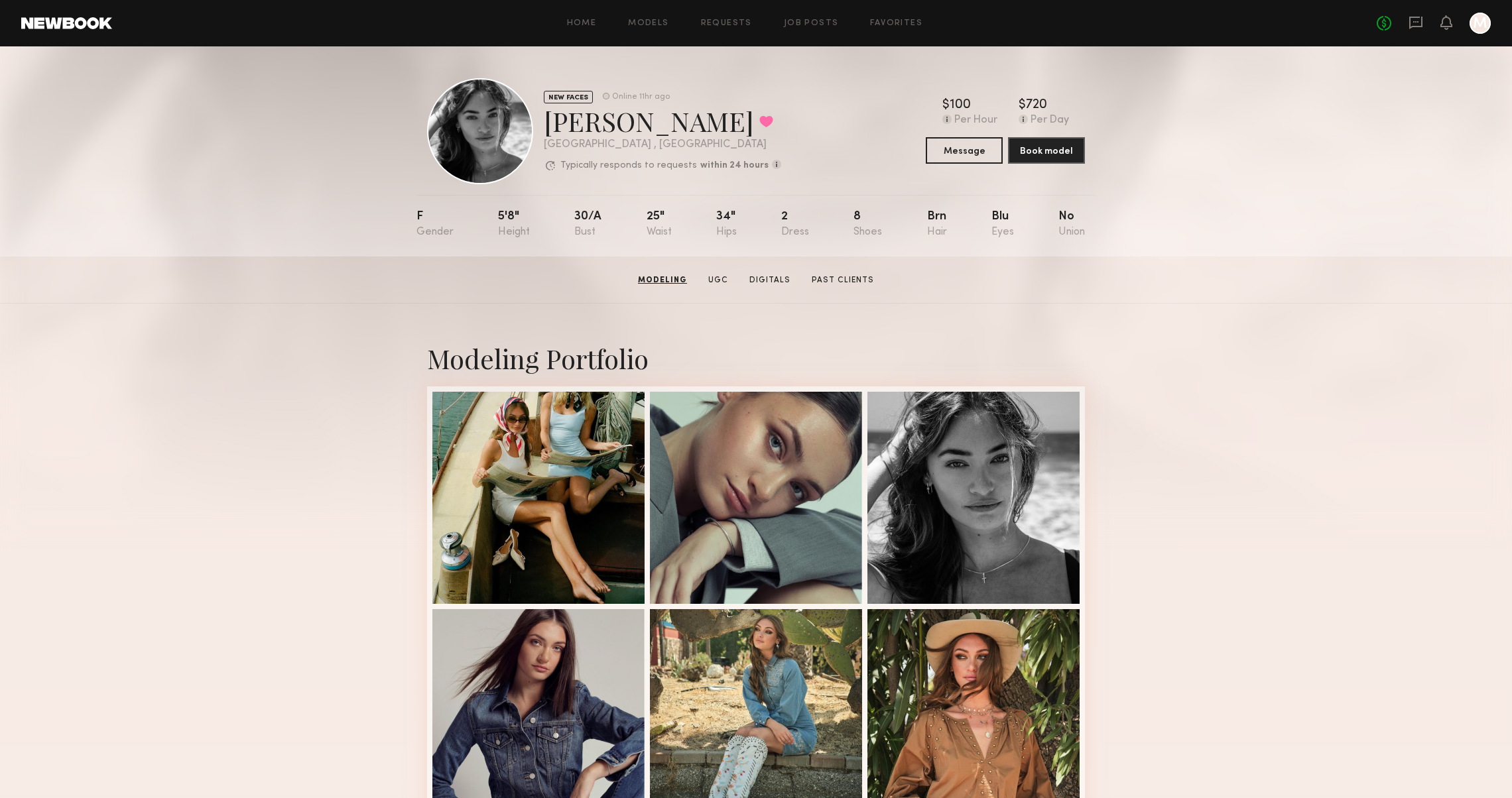
scroll to position [0, 0]
click at [1412, 16] on icon at bounding box center [1416, 22] width 13 height 12
